Goal: Check status: Check status

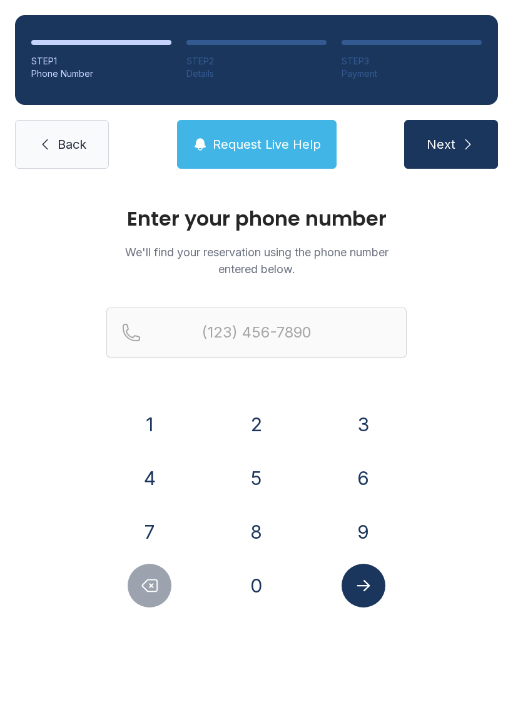
click at [371, 478] on button "6" at bounding box center [363, 478] width 44 height 44
click at [145, 524] on button "7" at bounding box center [150, 532] width 44 height 44
click at [277, 539] on button "8" at bounding box center [256, 532] width 44 height 44
click at [261, 482] on button "5" at bounding box center [256, 478] width 44 height 44
click at [363, 535] on button "9" at bounding box center [363, 532] width 44 height 44
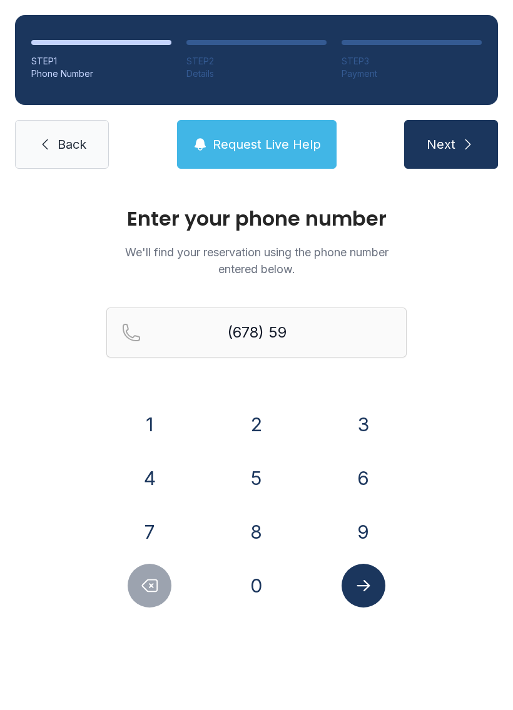
click at [272, 588] on button "0" at bounding box center [256, 586] width 44 height 44
click at [273, 488] on button "5" at bounding box center [256, 478] width 44 height 44
click at [160, 537] on button "7" at bounding box center [150, 532] width 44 height 44
click at [360, 425] on button "3" at bounding box center [363, 425] width 44 height 44
click at [360, 483] on button "6" at bounding box center [363, 478] width 44 height 44
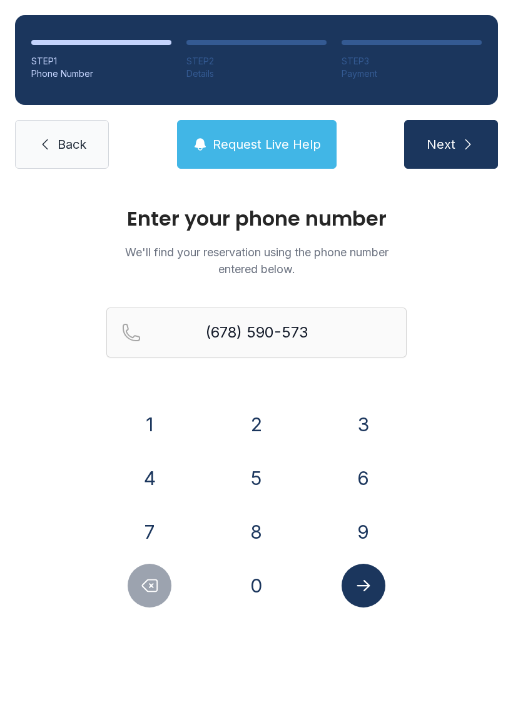
type input "[PHONE_NUMBER]"
click at [51, 146] on icon at bounding box center [45, 144] width 15 height 15
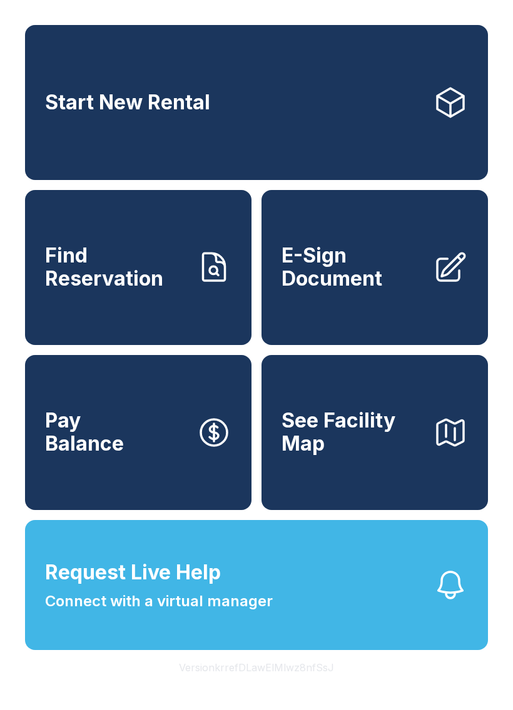
click at [194, 588] on span "Request Live Help" at bounding box center [133, 573] width 176 height 30
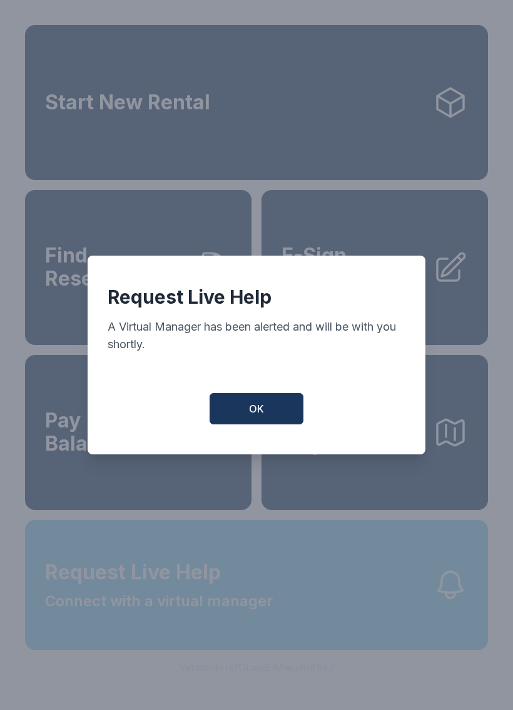
click at [248, 415] on button "OK" at bounding box center [256, 408] width 94 height 31
